Goal: Transaction & Acquisition: Purchase product/service

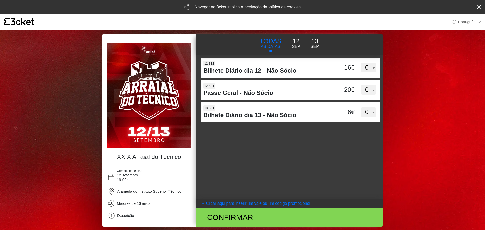
select select "pt_PT"
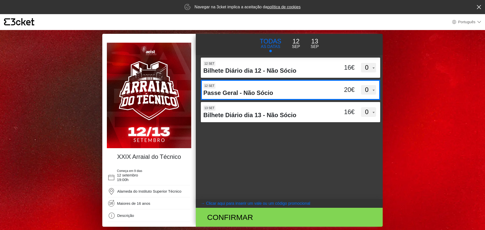
click at [369, 90] on select "0 1 2 3 4 5 6 7 8 9 10 11 12 13 14 15" at bounding box center [368, 90] width 15 height 10
select select "2"
click at [361, 85] on select "0 1 2 3 4 5 6 7 8 9 10 11 12 13 14 15" at bounding box center [368, 90] width 15 height 10
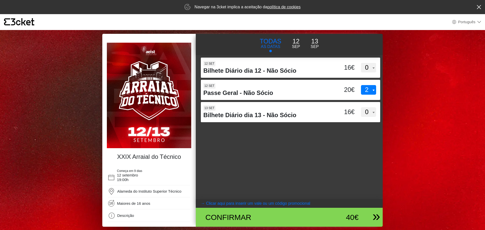
click at [319, 215] on div "40€" at bounding box center [337, 217] width 43 height 11
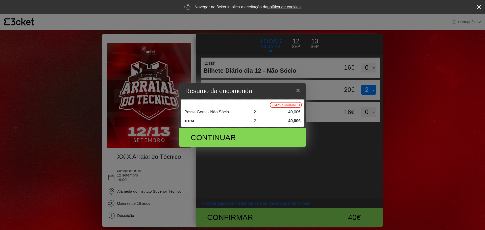
click at [268, 142] on div "Continuar" at bounding box center [242, 137] width 119 height 19
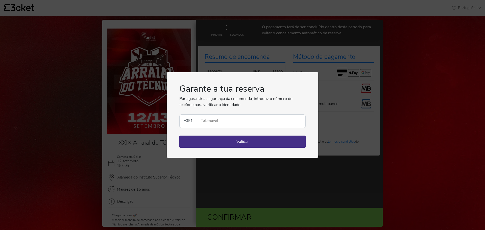
select select "pt_PT"
click at [213, 124] on input "Telemóvel" at bounding box center [253, 121] width 104 height 13
type input "968910972"
click at [236, 142] on button "Validar" at bounding box center [242, 142] width 126 height 12
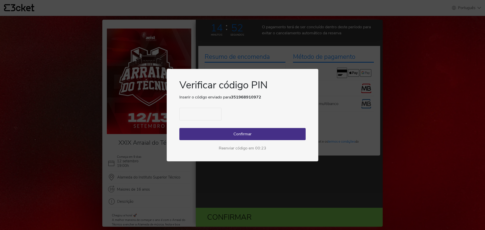
click at [194, 113] on input "text" at bounding box center [200, 114] width 42 height 13
type input "1143"
click at [247, 129] on button "Confirmar" at bounding box center [242, 134] width 126 height 12
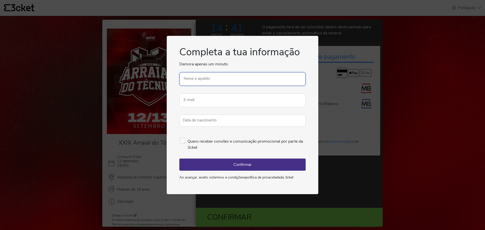
click at [226, 80] on input "Nome e apelido" at bounding box center [242, 79] width 126 height 14
type input "[PERSON_NAME]"
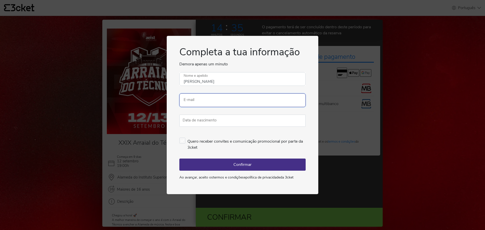
click at [261, 103] on input "E-mail" at bounding box center [242, 100] width 126 height 14
type input "[PERSON_NAME][EMAIL_ADDRESS][DOMAIN_NAME]"
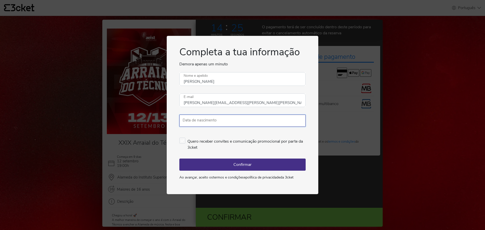
click at [236, 119] on input "Data de nascimento" at bounding box center [242, 121] width 126 height 12
type input "11/11/2003"
click at [238, 164] on button "Confirmar" at bounding box center [242, 165] width 126 height 12
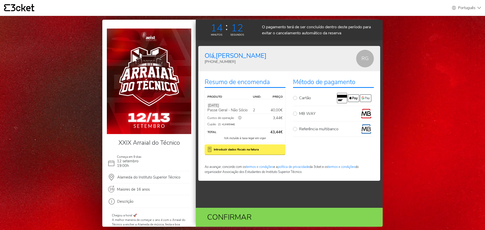
click at [239, 118] on div "ⓘ" at bounding box center [239, 118] width 11 height 5
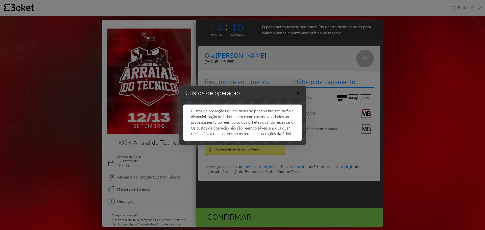
click at [299, 94] on span "×" at bounding box center [298, 93] width 4 height 8
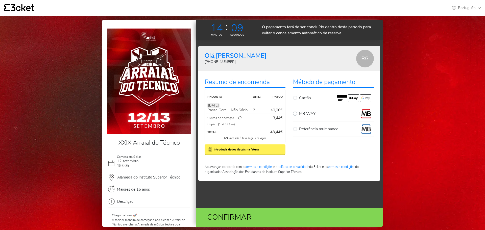
click at [303, 114] on p "MB WAY" at bounding box center [307, 114] width 16 height 6
click at [302, 112] on input "MB WAY" at bounding box center [300, 110] width 3 height 3
radio input "true"
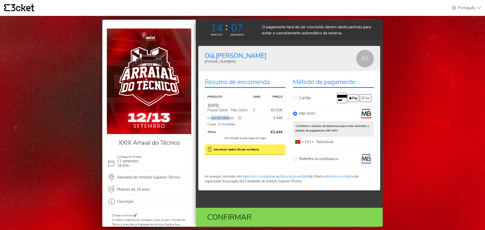
drag, startPoint x: 229, startPoint y: 117, endPoint x: 212, endPoint y: 116, distance: 17.7
click at [212, 116] on p "Custos de operação ⓘ" at bounding box center [220, 118] width 27 height 5
drag, startPoint x: 206, startPoint y: 116, endPoint x: 237, endPoint y: 121, distance: 30.7
click at [237, 121] on div "Custos de operação ⓘ" at bounding box center [235, 118] width 58 height 6
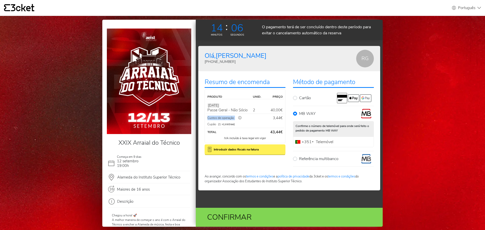
click at [232, 119] on p "Custos de operação ⓘ" at bounding box center [220, 118] width 27 height 5
click at [232, 118] on p "Custos de operação ⓘ" at bounding box center [220, 118] width 27 height 5
drag, startPoint x: 232, startPoint y: 118, endPoint x: 205, endPoint y: 117, distance: 27.3
click at [205, 117] on div "Produto unid. Preço 12 Sep Passe Geral - Não Sócio 2 40,00€ Custos de operação …" at bounding box center [245, 116] width 81 height 54
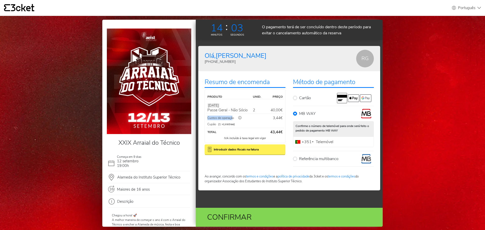
click at [205, 117] on div "Produto unid. Preço 12 Sep Passe Geral - Não Sócio 2 40,00€ Custos de operação …" at bounding box center [245, 116] width 81 height 54
drag, startPoint x: 208, startPoint y: 116, endPoint x: 234, endPoint y: 119, distance: 26.1
click at [234, 119] on p "Custos de operação ⓘ" at bounding box center [220, 118] width 27 height 5
click at [234, 119] on div "ⓘ" at bounding box center [239, 118] width 11 height 5
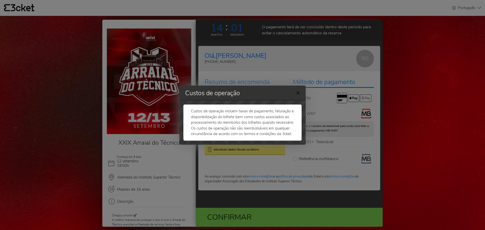
click at [298, 93] on span "×" at bounding box center [298, 93] width 4 height 8
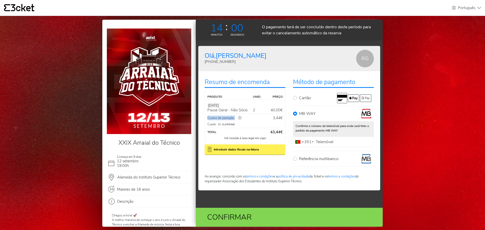
click at [233, 117] on p "Custos de operação ⓘ" at bounding box center [220, 118] width 27 height 5
drag, startPoint x: 233, startPoint y: 117, endPoint x: 201, endPoint y: 116, distance: 32.9
click at [201, 116] on div "Resumo de encomenda Produto unid. Preço 12 Sep Passe Geral - Não Sócio 2 40,00€…" at bounding box center [289, 130] width 182 height 119
click at [207, 116] on div "Custos de operação ⓘ" at bounding box center [235, 118] width 58 height 6
drag, startPoint x: 207, startPoint y: 117, endPoint x: 234, endPoint y: 119, distance: 27.1
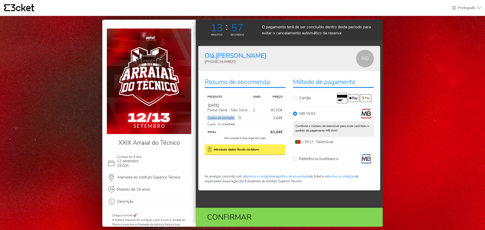
click at [234, 119] on p "Custos de operação ⓘ" at bounding box center [220, 118] width 27 height 5
click at [234, 119] on div "ⓘ" at bounding box center [239, 118] width 11 height 5
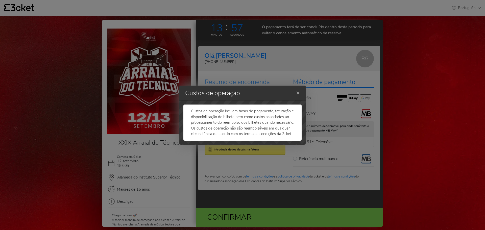
click at [233, 119] on p "Custos de operação incluem taxas de pagamento, faturação e disponibilização do …" at bounding box center [242, 122] width 103 height 29
click at [300, 94] on button "×" at bounding box center [298, 93] width 12 height 16
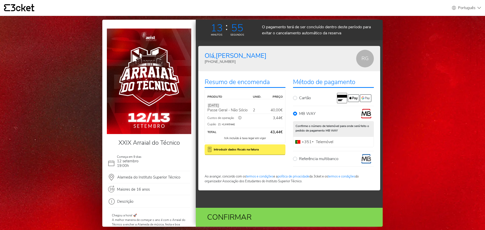
click at [232, 118] on p "Custos de operação ⓘ" at bounding box center [220, 118] width 27 height 5
drag, startPoint x: 232, startPoint y: 118, endPoint x: 206, endPoint y: 120, distance: 26.8
click at [206, 120] on div "Produto unid. Preço 12 Sep Passe Geral - Não Sócio 2 40,00€ Custos de operação …" at bounding box center [245, 116] width 81 height 54
click at [207, 118] on div "Custos de operação ⓘ" at bounding box center [235, 118] width 58 height 6
drag, startPoint x: 207, startPoint y: 118, endPoint x: 231, endPoint y: 119, distance: 24.3
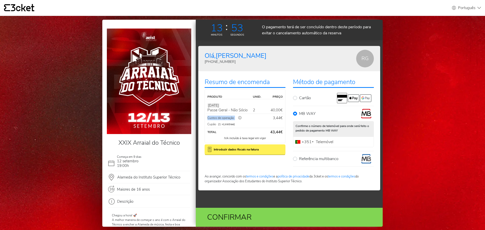
click at [232, 119] on div "Custos de operação ⓘ" at bounding box center [235, 118] width 58 height 6
click at [231, 119] on p "Custos de operação ⓘ" at bounding box center [220, 118] width 27 height 5
drag, startPoint x: 233, startPoint y: 119, endPoint x: 208, endPoint y: 116, distance: 24.7
click at [208, 116] on p "Custos de operação ⓘ" at bounding box center [220, 118] width 27 height 5
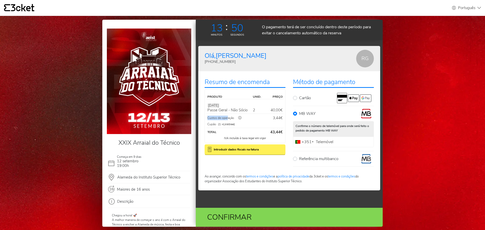
drag, startPoint x: 206, startPoint y: 117, endPoint x: 228, endPoint y: 118, distance: 22.0
click at [228, 118] on div "Custos de operação ⓘ" at bounding box center [235, 118] width 58 height 6
click at [228, 118] on p "Custos de operação ⓘ" at bounding box center [220, 118] width 27 height 5
click at [223, 60] on span "+351968910972" at bounding box center [220, 61] width 31 height 5
click at [238, 55] on div "Olá, Ricardo +351968910972" at bounding box center [281, 59] width 152 height 18
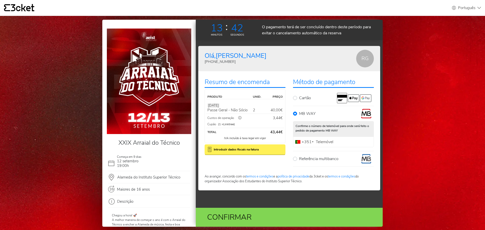
click at [232, 61] on p "+351968910972" at bounding box center [236, 61] width 62 height 5
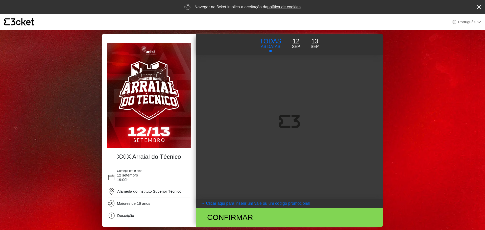
select select "pt_PT"
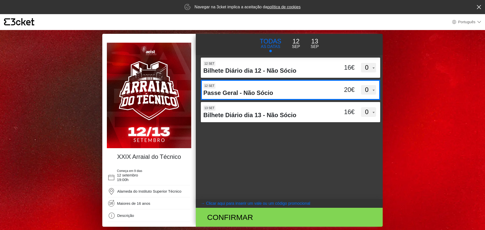
drag, startPoint x: 372, startPoint y: 89, endPoint x: 371, endPoint y: 94, distance: 5.1
click at [372, 89] on select "0 1 2 3 4 5 6 7 8 9 10 11 12 13 14 15" at bounding box center [368, 90] width 15 height 10
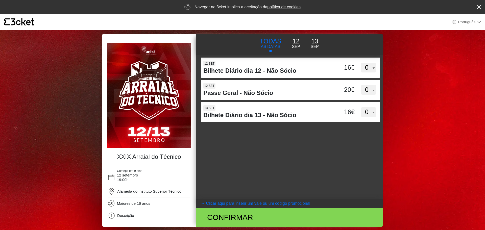
select select "2"
click at [361, 85] on select "0 1 2 3 4 5 6 7 8 9 10 11 12 13 14 15" at bounding box center [368, 90] width 15 height 10
click at [327, 220] on div "40€" at bounding box center [337, 217] width 43 height 11
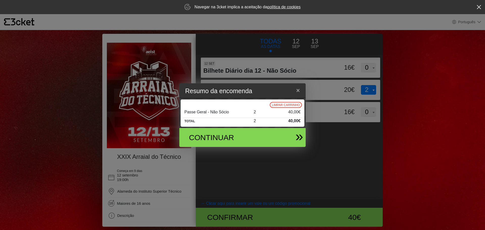
click at [282, 132] on div "Continuar" at bounding box center [240, 137] width 118 height 19
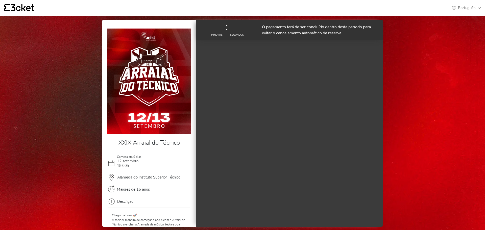
select select "pt_PT"
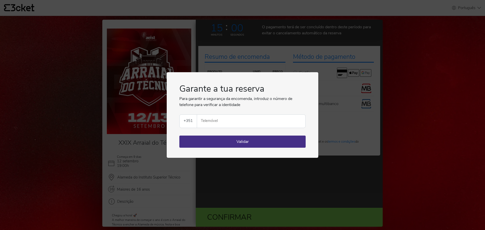
drag, startPoint x: 232, startPoint y: 121, endPoint x: 243, endPoint y: 128, distance: 12.3
click at [232, 121] on input "Telemóvel" at bounding box center [253, 121] width 104 height 13
type input "968910972"
click at [248, 146] on button "Validar" at bounding box center [242, 142] width 126 height 12
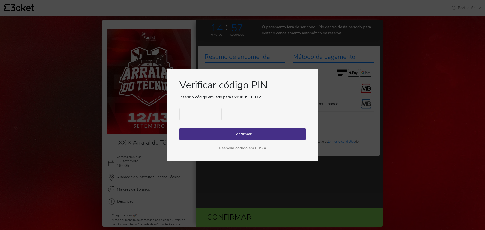
click at [187, 112] on input "text" at bounding box center [200, 114] width 42 height 13
type input "0519"
click at [271, 133] on button "Confirmar" at bounding box center [242, 134] width 126 height 12
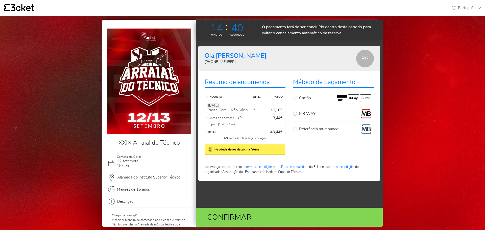
click at [315, 119] on div "MB WAY Confirme o número de telemóvel para onde será feito o pedido de pagament…" at bounding box center [333, 115] width 81 height 13
click at [318, 113] on label "MB WAY" at bounding box center [336, 114] width 75 height 10
click at [302, 112] on input "MB WAY" at bounding box center [300, 110] width 3 height 3
radio input "true"
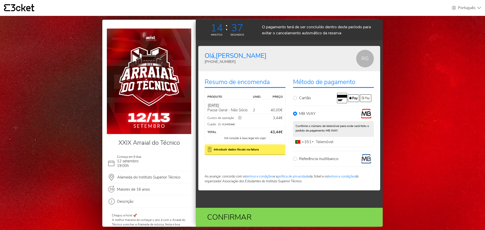
click at [317, 141] on label "Telemóvel" at bounding box center [324, 141] width 20 height 3
click at [317, 141] on input "Telemóvel" at bounding box center [333, 142] width 81 height 11
type input "968910972"
click at [283, 223] on div "Confirmar" at bounding box center [259, 217] width 114 height 11
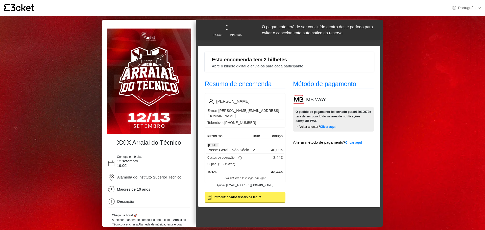
select select "pt_PT"
drag, startPoint x: 222, startPoint y: 110, endPoint x: 259, endPoint y: 111, distance: 36.6
click at [259, 111] on data-tag "[PERSON_NAME][EMAIL_ADDRESS][DOMAIN_NAME]" at bounding box center [243, 113] width 72 height 9
drag, startPoint x: 251, startPoint y: 115, endPoint x: 258, endPoint y: 116, distance: 7.4
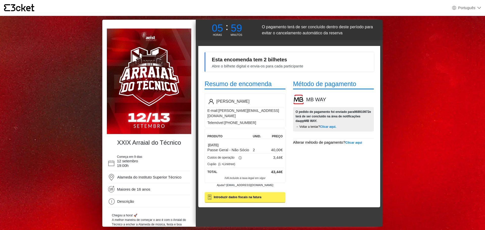
click at [258, 116] on div "[PERSON_NAME] E-mail: [PERSON_NAME][EMAIL_ADDRESS][DOMAIN_NAME] Telemóvel: [PHO…" at bounding box center [245, 112] width 78 height 28
click at [258, 119] on p "Telemóvel: [PHONE_NUMBER]" at bounding box center [245, 122] width 78 height 7
drag, startPoint x: 447, startPoint y: 216, endPoint x: 462, endPoint y: 190, distance: 30.2
click at [452, 207] on body "× {' '} Português English Português Español Catalan Français XXIX Arraial do Té…" at bounding box center [242, 115] width 485 height 230
click at [461, 190] on body "× {' '} Português English Português Español Catalan Français XXIX Arraial do Té…" at bounding box center [242, 115] width 485 height 230
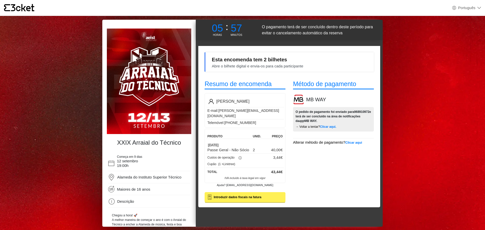
click at [462, 190] on body "× {' '} Português English Português Español Catalan Français XXIX Arraial do Té…" at bounding box center [242, 115] width 485 height 230
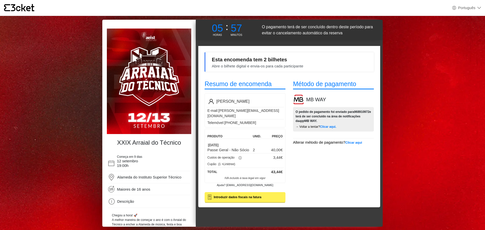
click at [462, 190] on body "× {' '} Português English Português Español Catalan Français XXIX Arraial do Té…" at bounding box center [242, 115] width 485 height 230
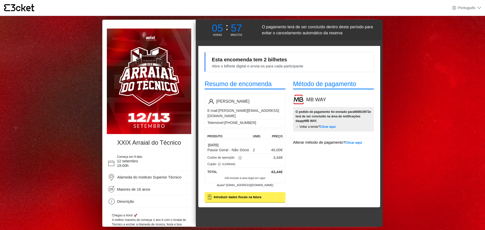
click at [462, 190] on body "× {' '} Português English Português Español Catalan Français XXIX Arraial do Té…" at bounding box center [242, 115] width 485 height 230
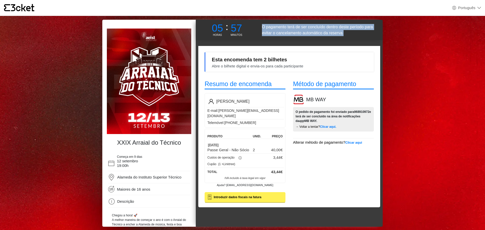
drag, startPoint x: 462, startPoint y: 190, endPoint x: 450, endPoint y: 212, distance: 25.2
click at [462, 190] on body "× {' '} Português English Português Español Catalan Français XXIX Arraial do Té…" at bounding box center [242, 115] width 485 height 230
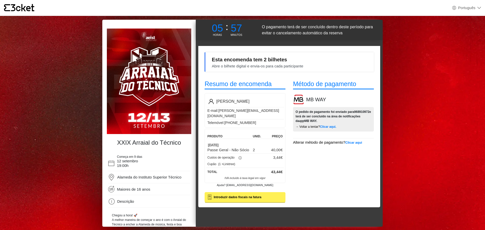
drag, startPoint x: 305, startPoint y: 16, endPoint x: 429, endPoint y: 2, distance: 124.8
click at [425, 0] on html "× {' '} Português English Português Español Catalan Français XXIX Arraial do Té…" at bounding box center [242, 115] width 485 height 230
click at [451, 123] on body "× {' '} Português English Português Español Catalan Français XXIX Arraial do Té…" at bounding box center [242, 115] width 485 height 230
click at [391, 126] on body "× {' '} Português English Português Español Catalan Français XXIX Arraial do Té…" at bounding box center [242, 115] width 485 height 230
